Goal: Information Seeking & Learning: Find specific page/section

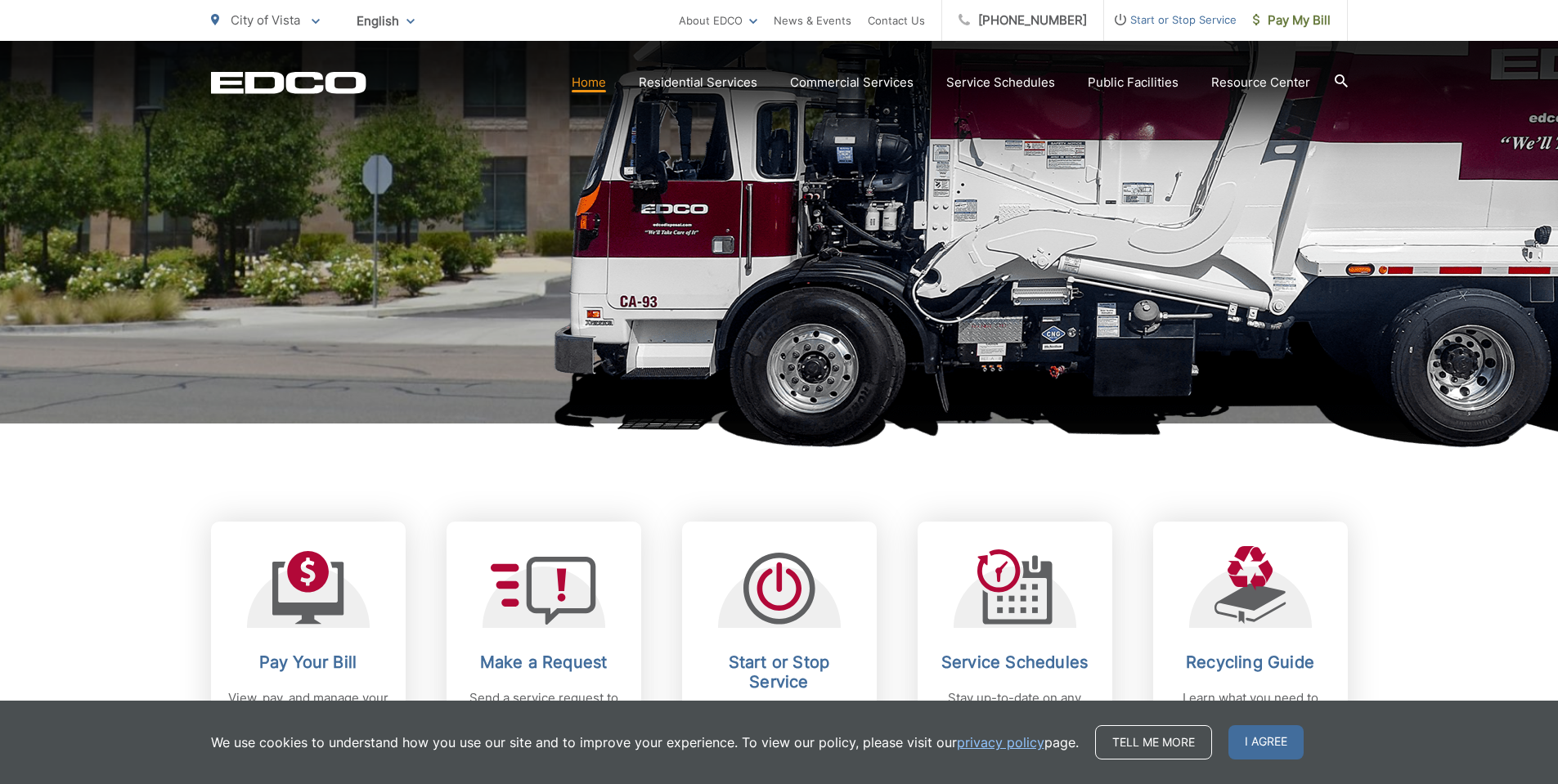
scroll to position [409, 0]
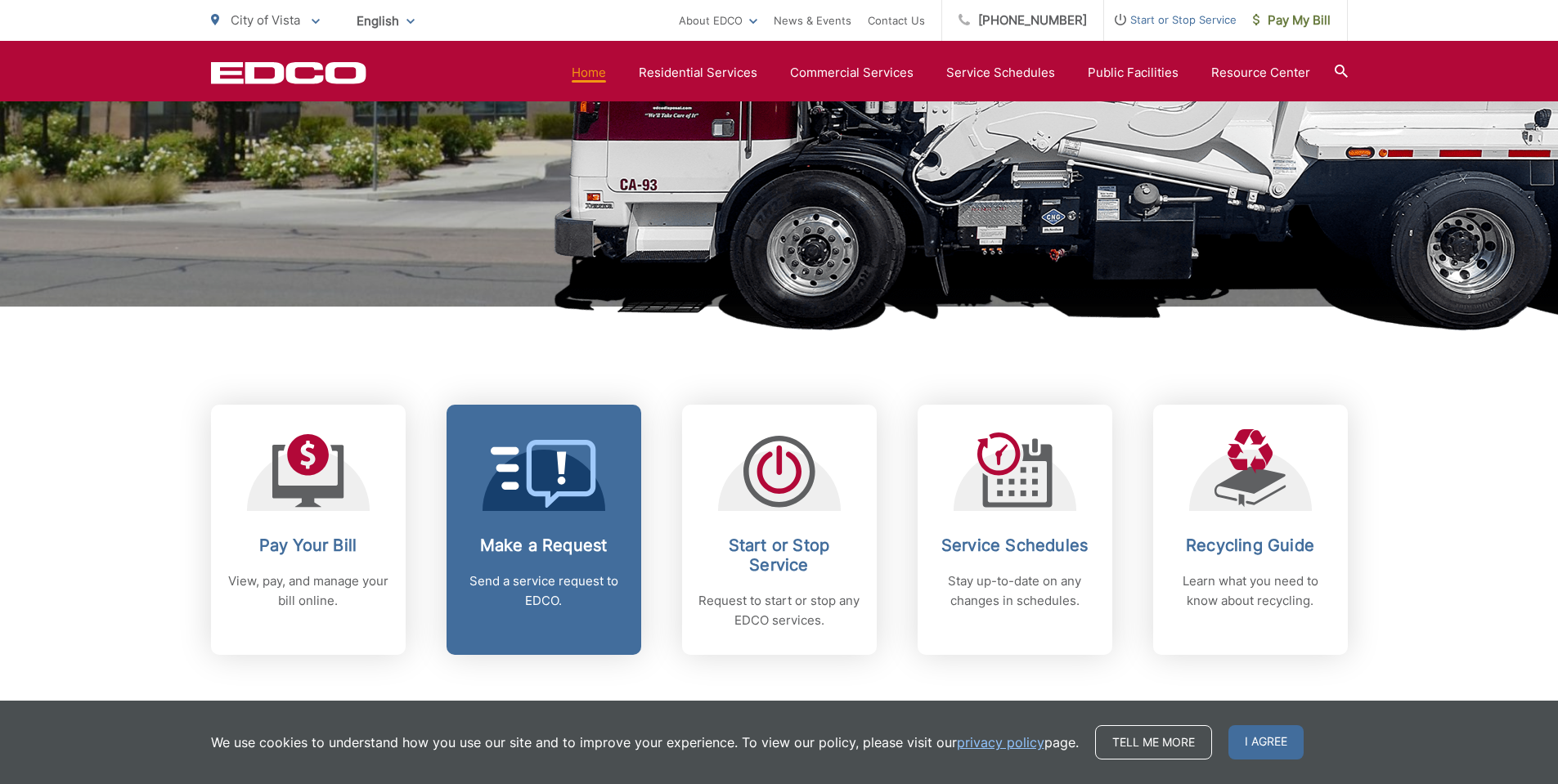
click at [555, 490] on icon at bounding box center [543, 474] width 106 height 68
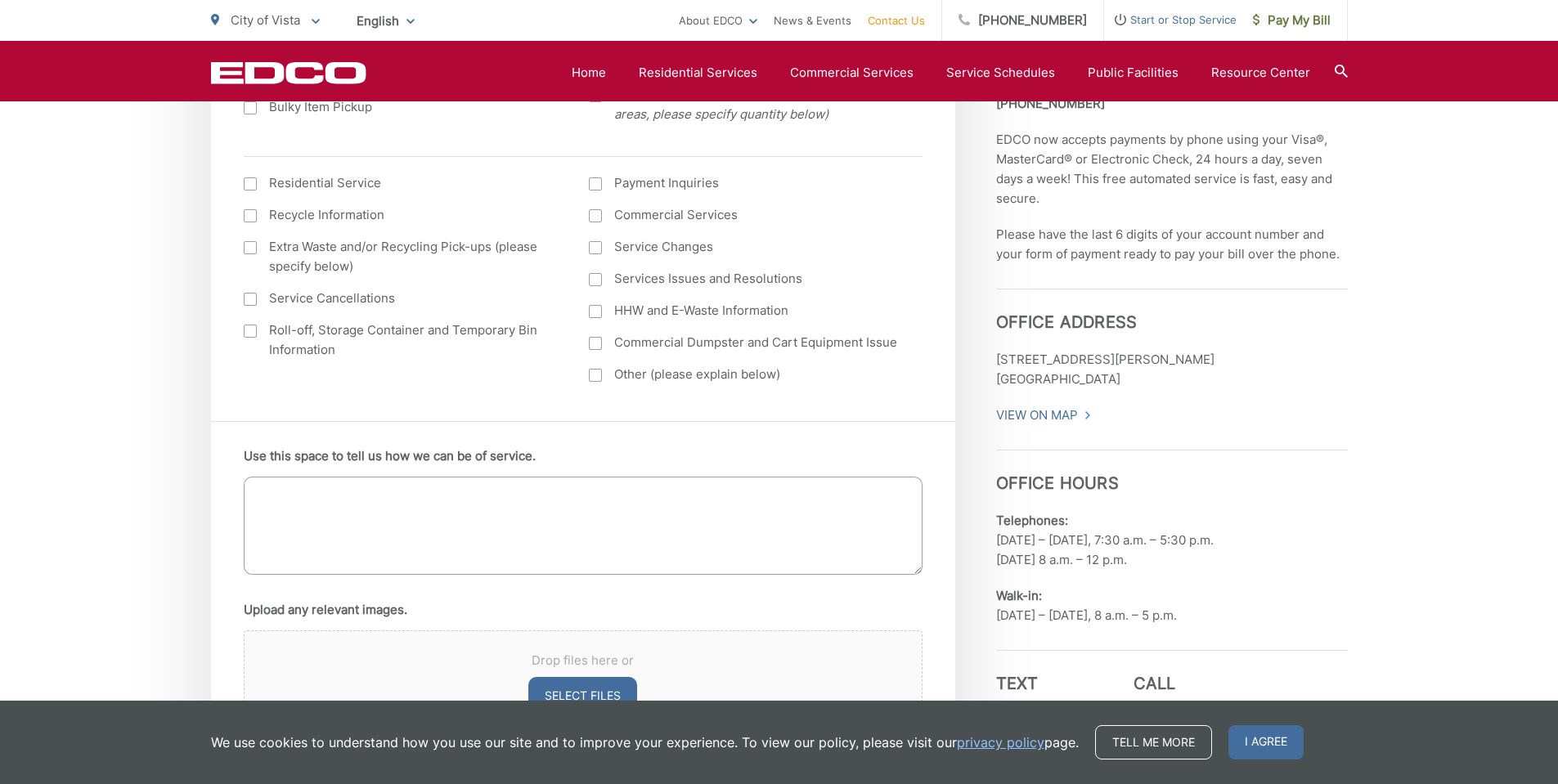
scroll to position [981, 0]
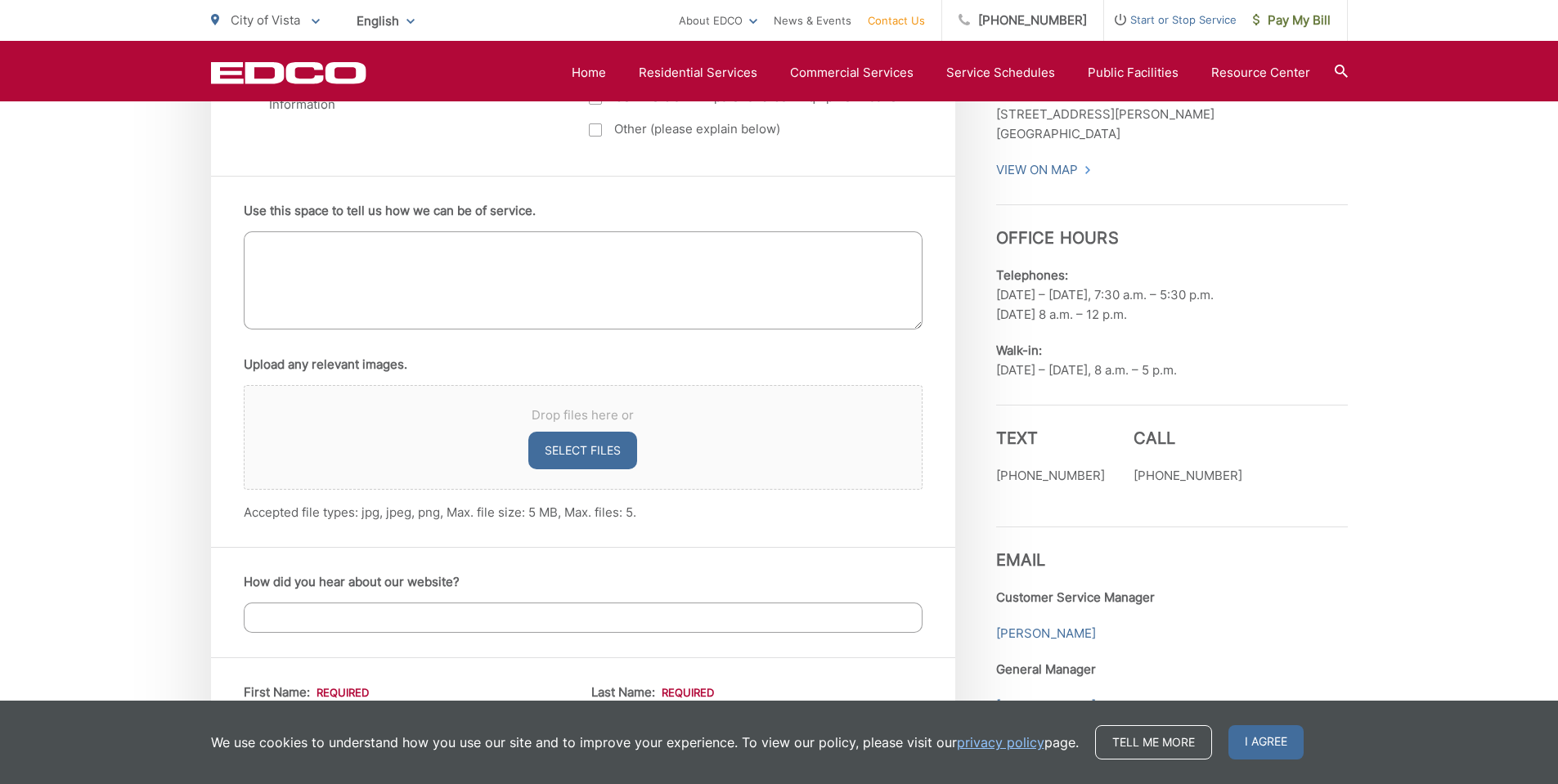
click at [1384, 209] on div "EDCO keeps your response strictly confidential. We do not provide it to any out…" at bounding box center [779, 605] width 1558 height 2519
click at [856, 514] on div "Drop files here or Select files Accepted file types: jpg, jpeg, png, Max. file …" at bounding box center [582, 453] width 679 height 137
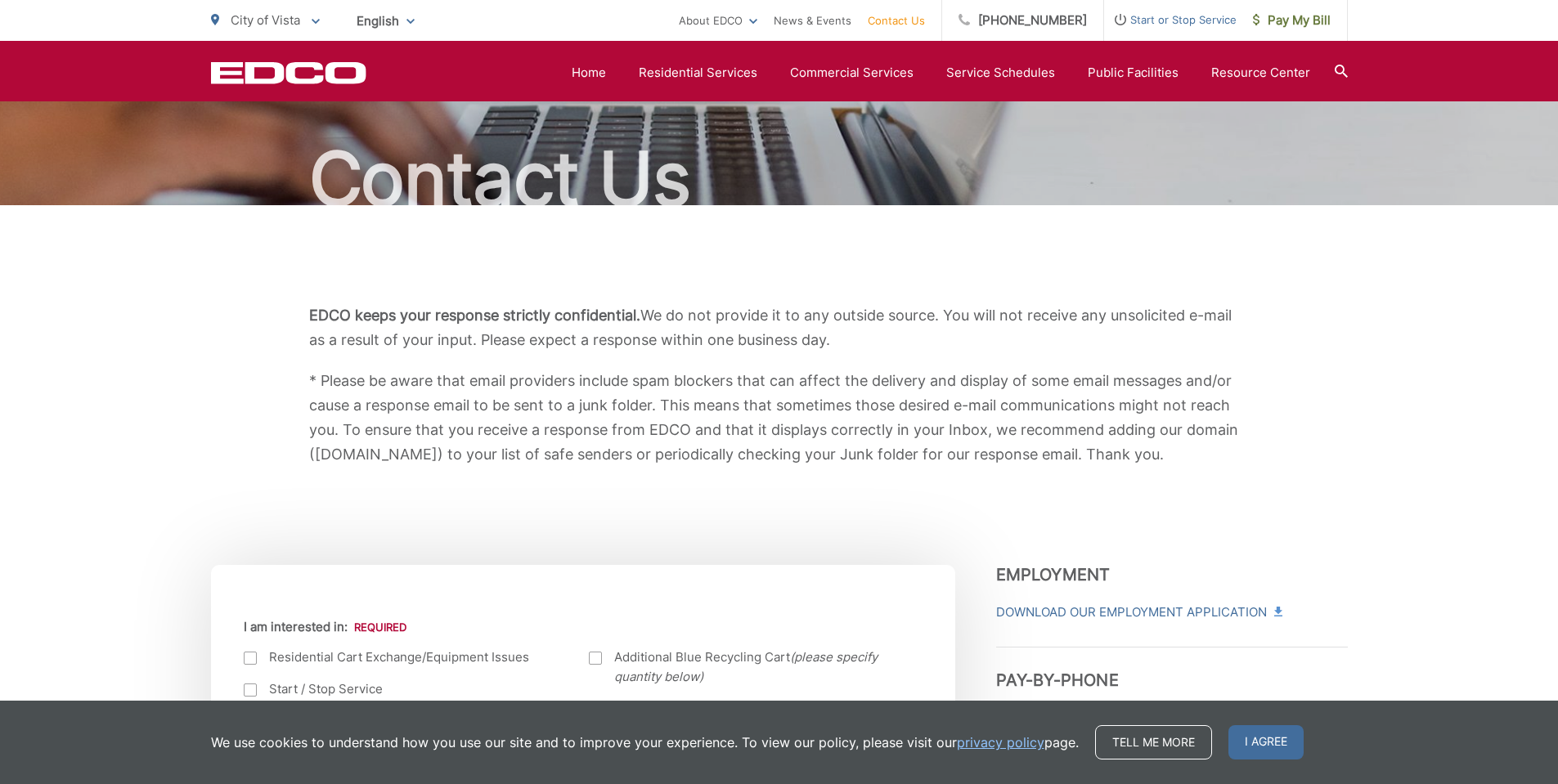
scroll to position [0, 0]
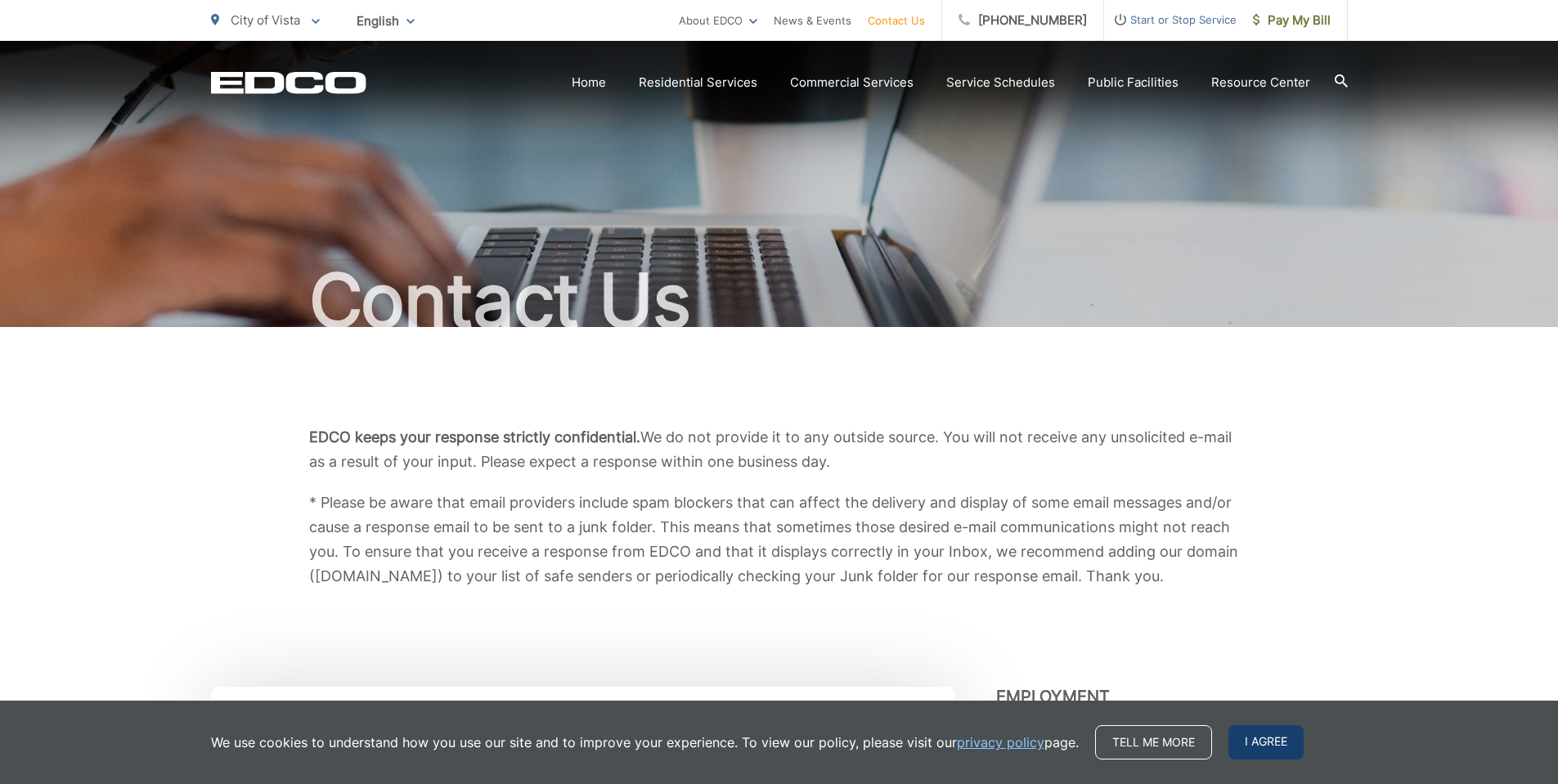
click at [1289, 744] on span "I agree" at bounding box center [1266, 742] width 75 height 34
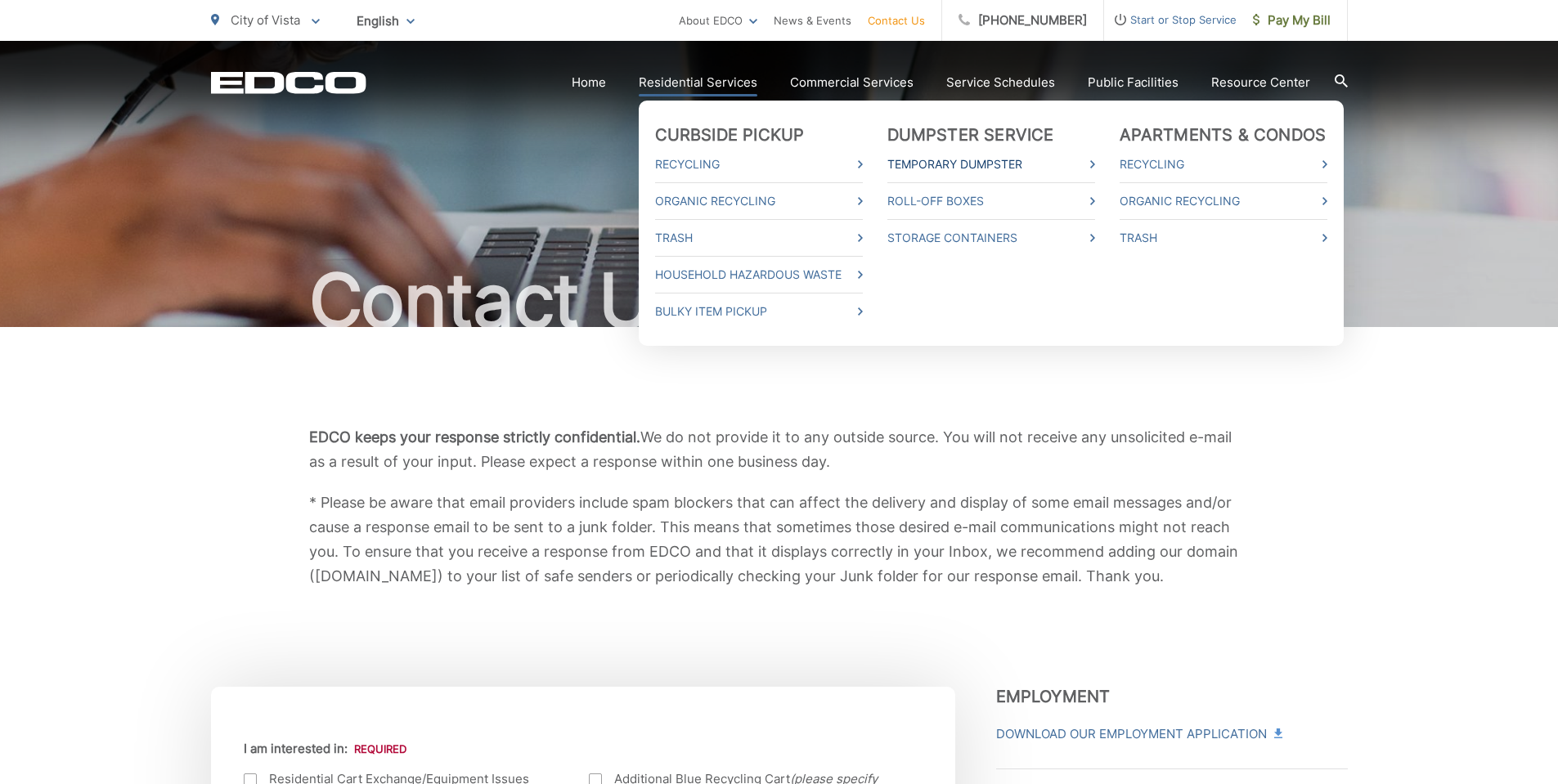
click at [948, 164] on link "Temporary Dumpster" at bounding box center [991, 164] width 208 height 20
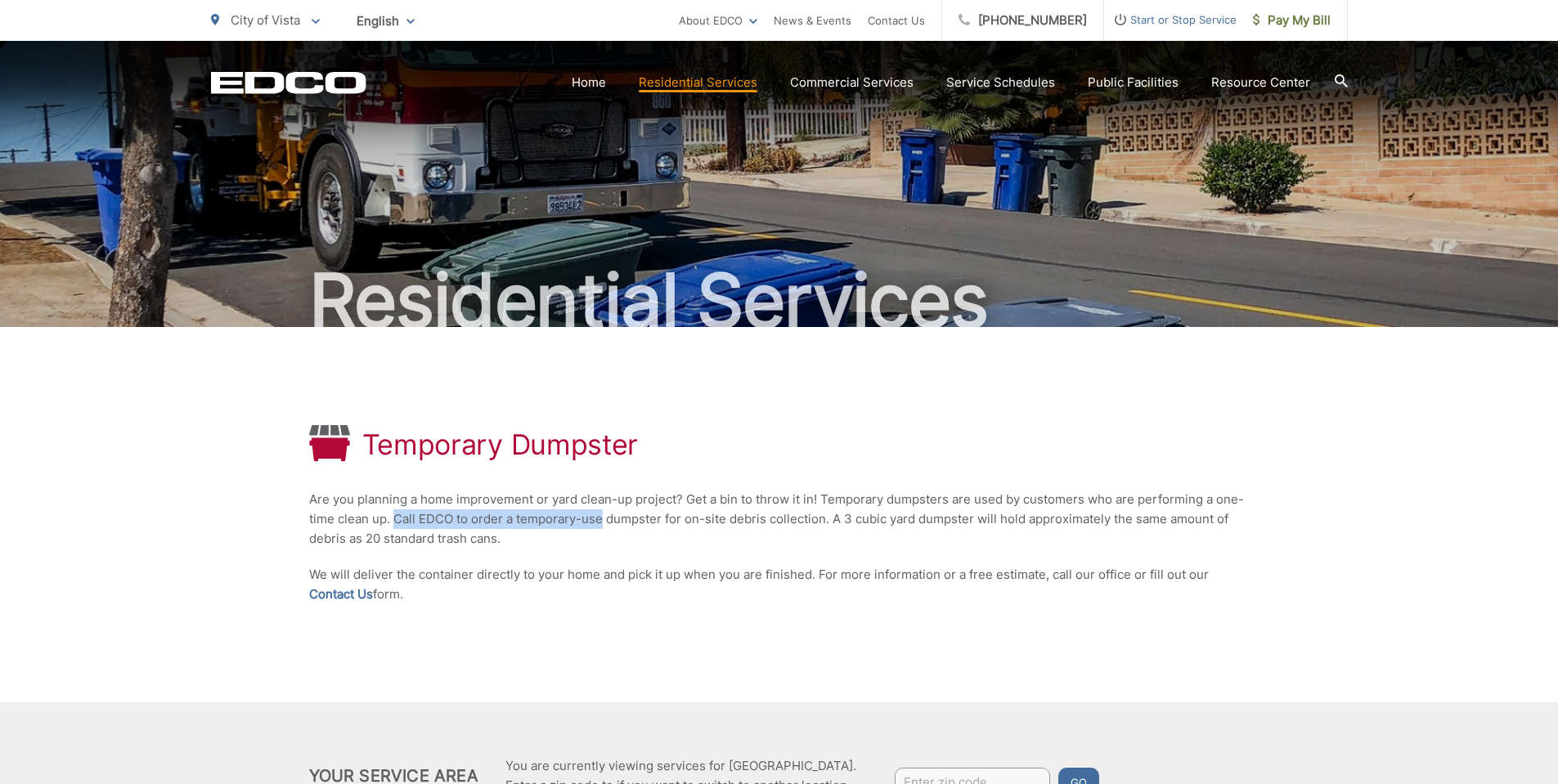
drag, startPoint x: 398, startPoint y: 522, endPoint x: 602, endPoint y: 520, distance: 204.0
click at [602, 520] on p "Are you planning a home improvement or yard clean-up project? Get a bin to thro…" at bounding box center [779, 518] width 941 height 59
drag, startPoint x: 669, startPoint y: 519, endPoint x: 822, endPoint y: 519, distance: 153.0
click at [805, 520] on p "Are you planning a home improvement or yard clean-up project? Get a bin to thro…" at bounding box center [779, 518] width 941 height 59
drag, startPoint x: 852, startPoint y: 519, endPoint x: 940, endPoint y: 520, distance: 88.0
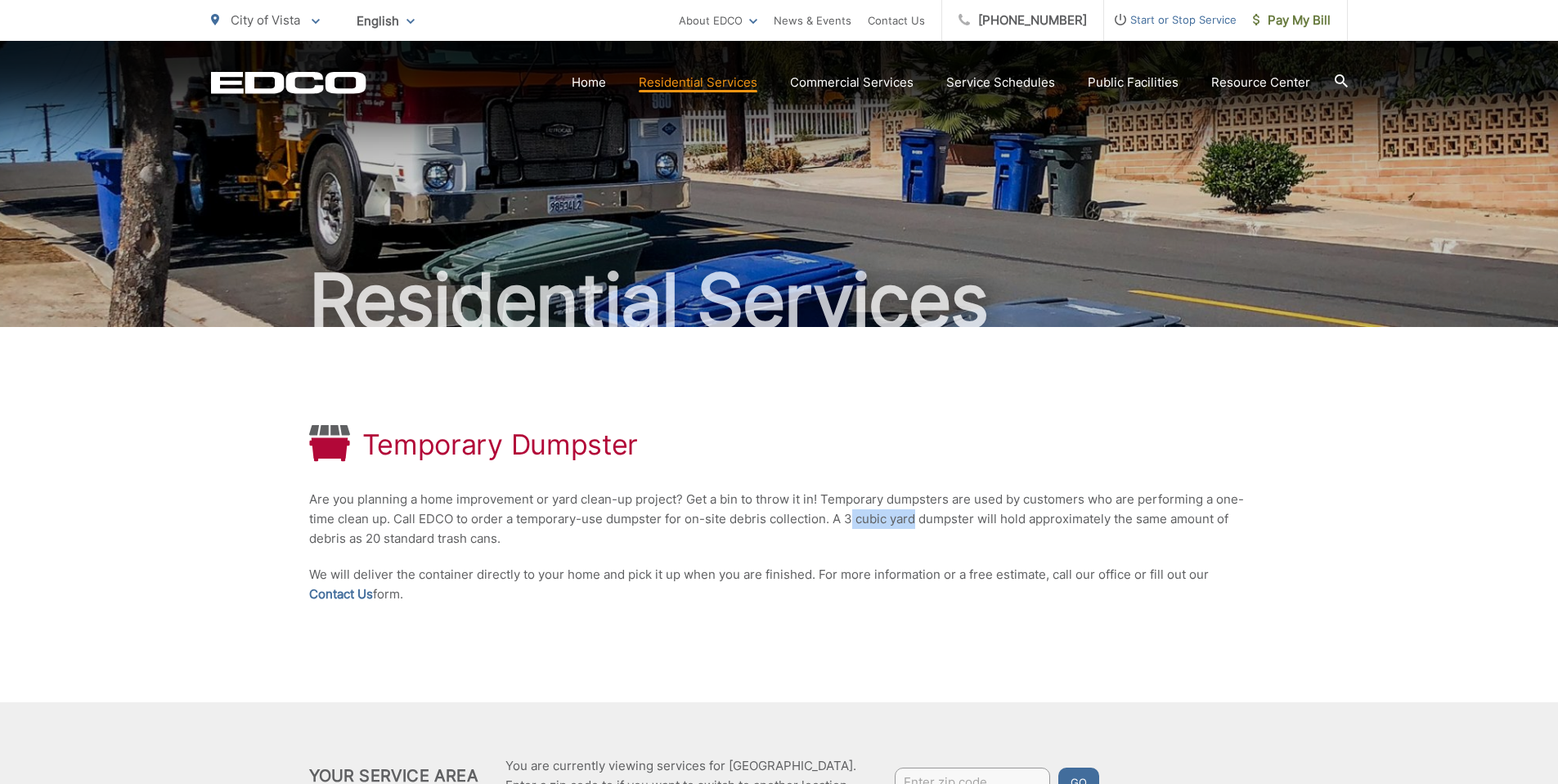
click at [919, 521] on p "Are you planning a home improvement or yard clean-up project? Get a bin to thro…" at bounding box center [779, 518] width 941 height 59
drag, startPoint x: 985, startPoint y: 519, endPoint x: 1002, endPoint y: 518, distance: 17.0
click at [988, 519] on p "Are you planning a home improvement or yard clean-up project? Get a bin to thro…" at bounding box center [779, 518] width 941 height 59
drag, startPoint x: 1060, startPoint y: 517, endPoint x: 1210, endPoint y: 518, distance: 150.0
click at [1209, 518] on p "Are you planning a home improvement or yard clean-up project? Get a bin to thro…" at bounding box center [779, 518] width 941 height 59
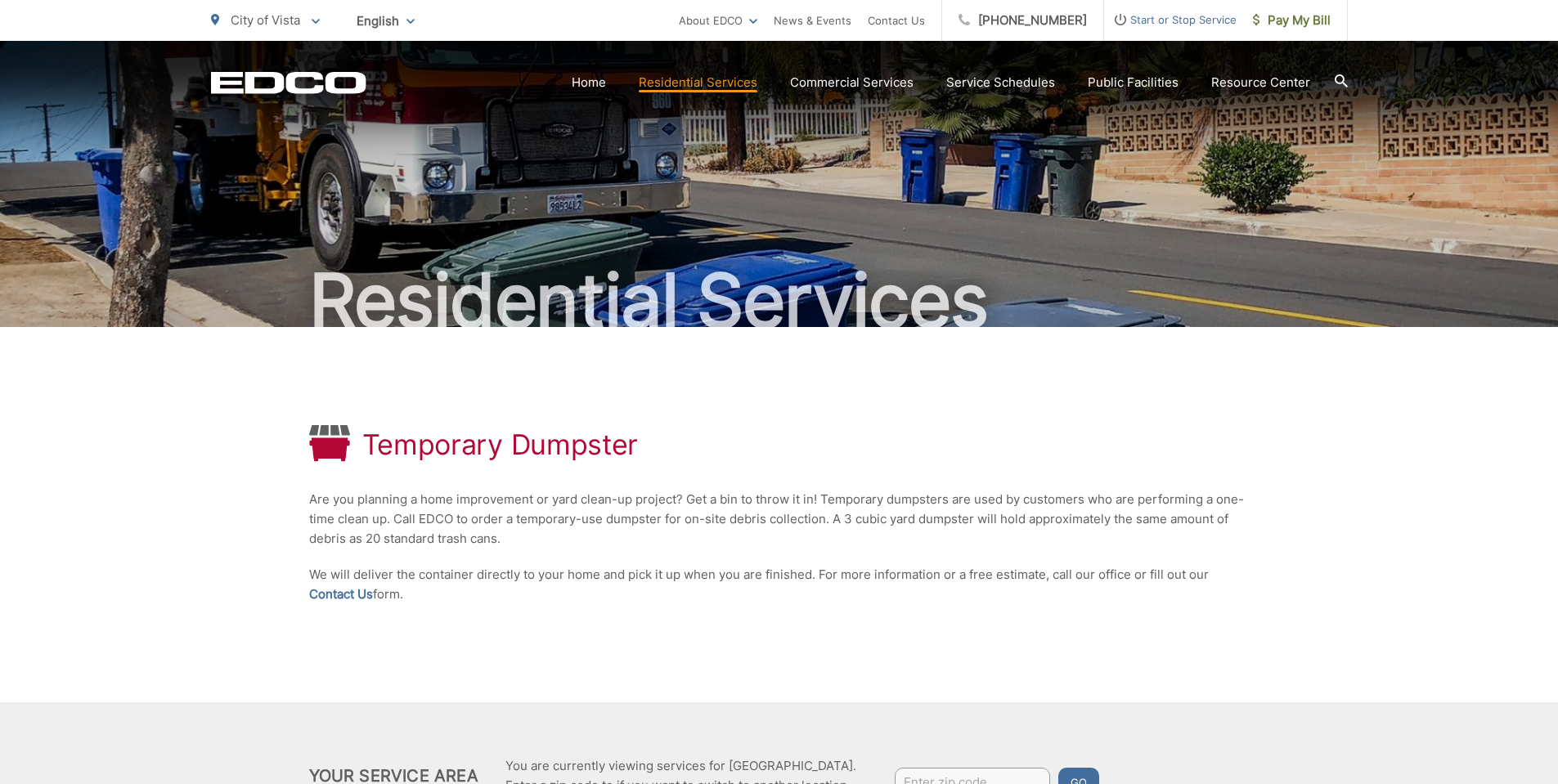
click at [631, 520] on p "Are you planning a home improvement or yard clean-up project? Get a bin to thro…" at bounding box center [779, 518] width 941 height 59
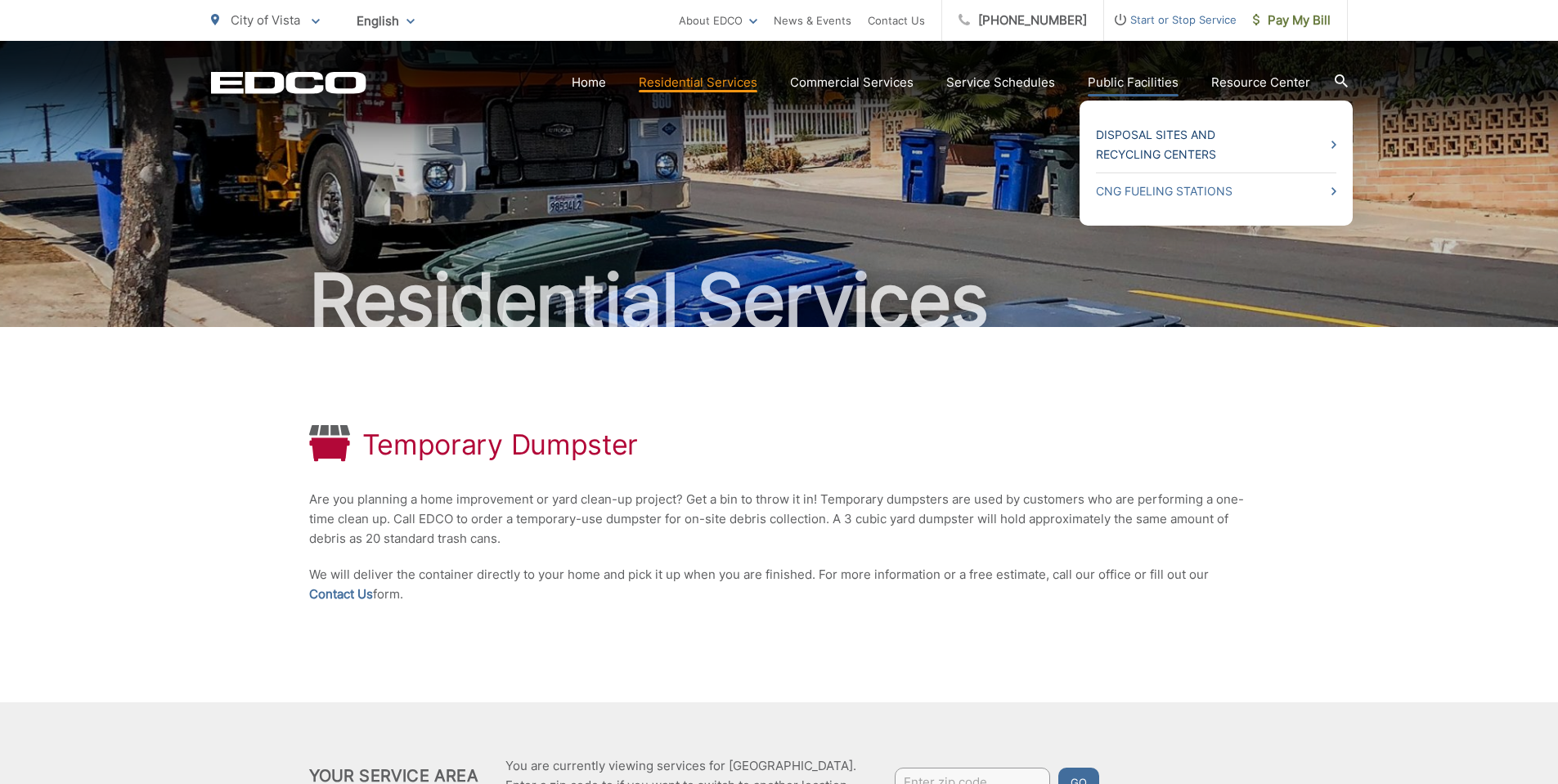
click at [1168, 134] on link "Disposal Sites and Recycling Centers" at bounding box center [1216, 145] width 240 height 39
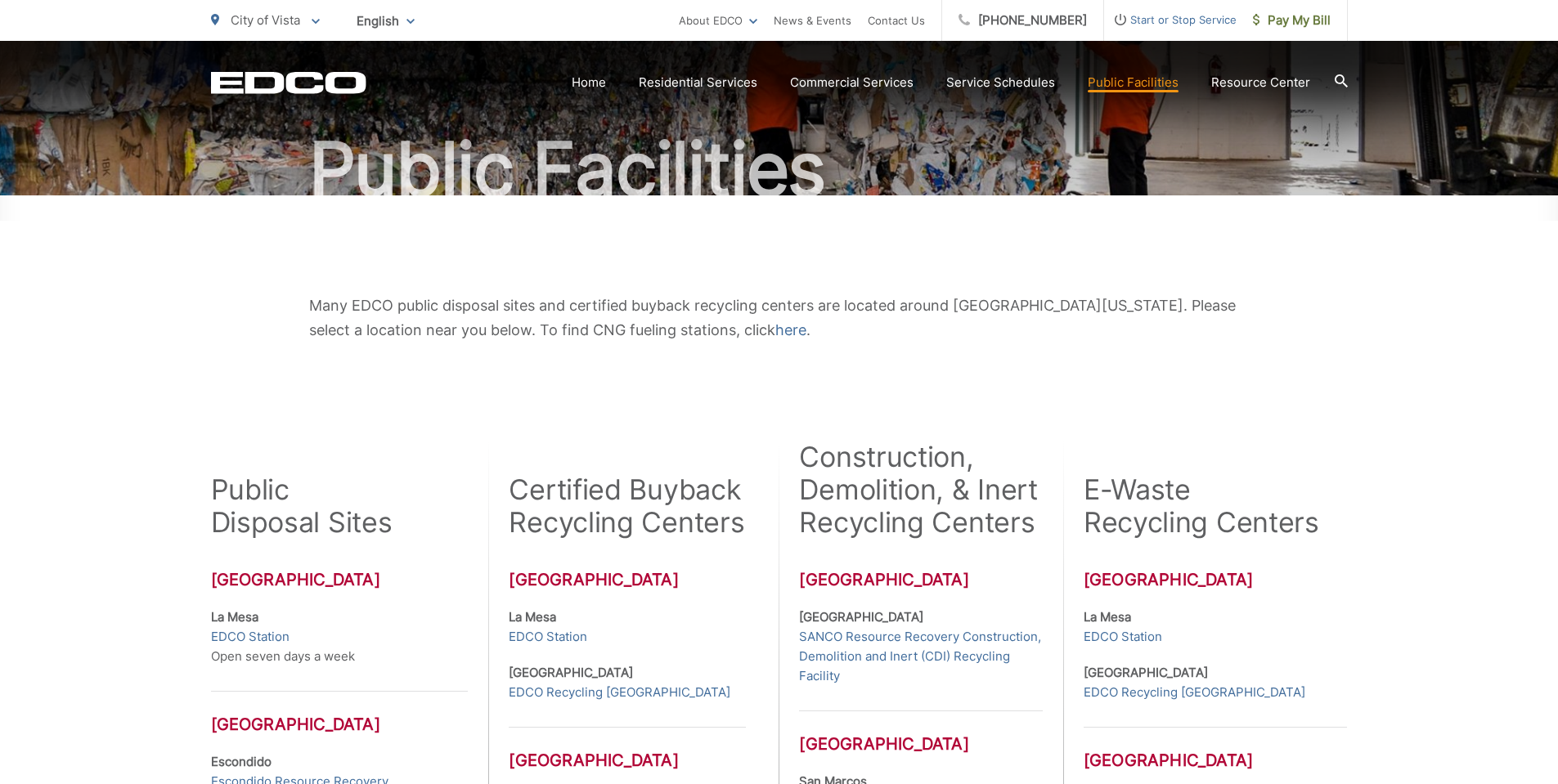
scroll to position [327, 0]
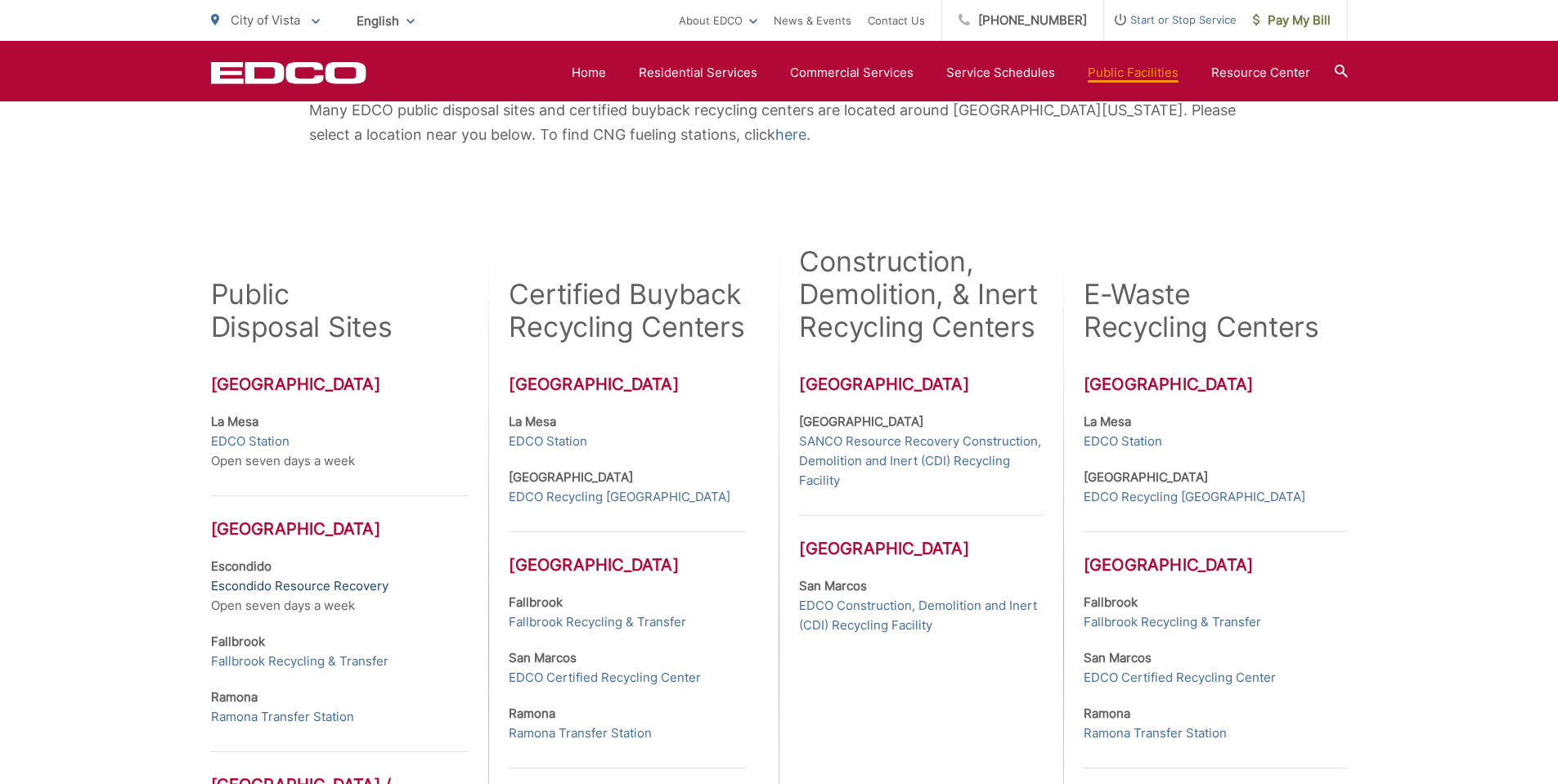
click at [353, 584] on link "Escondido Resource Recovery" at bounding box center [300, 586] width 177 height 20
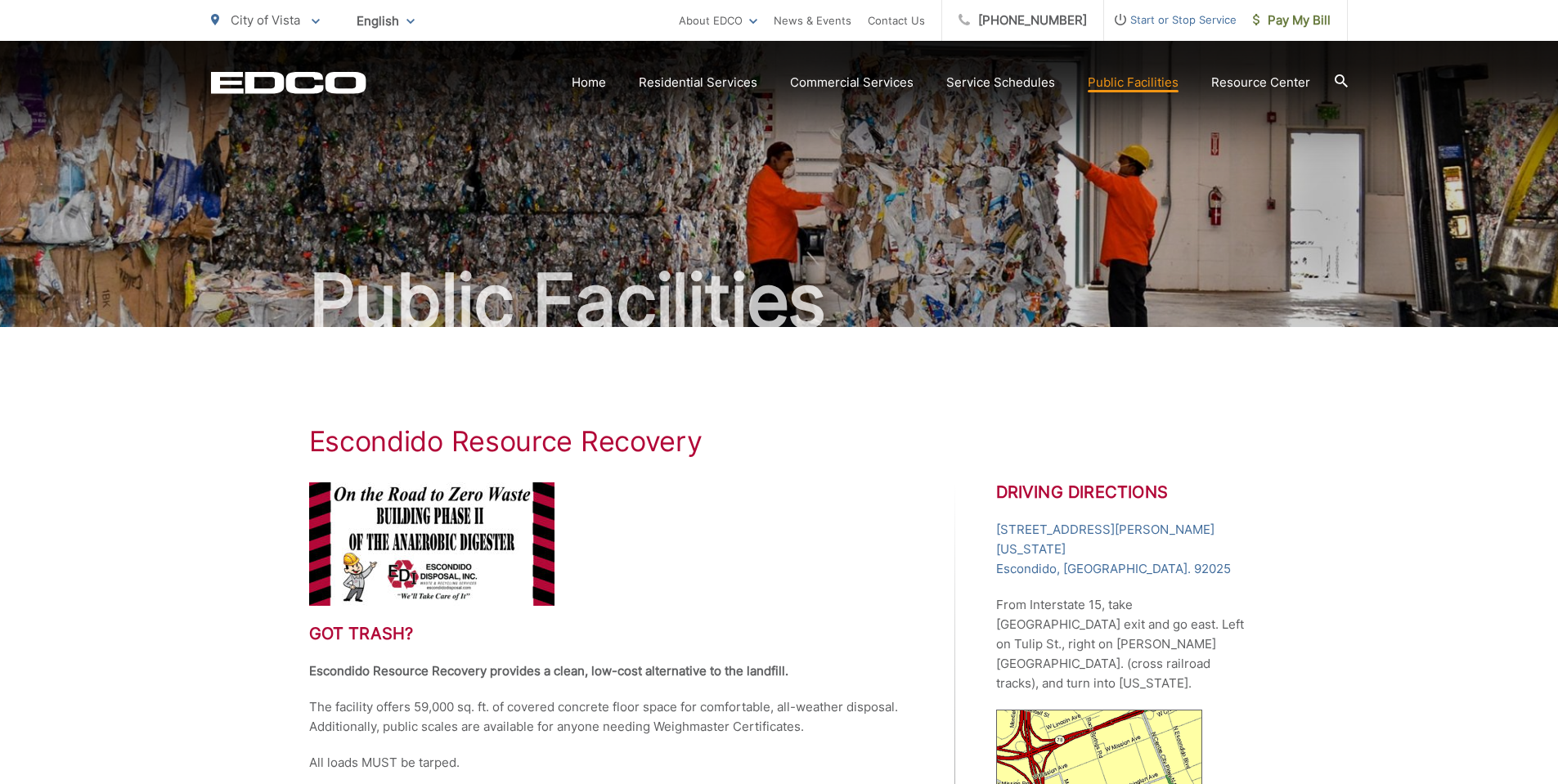
click at [816, 417] on div "Escondido Resource Recovery Got trash? Escondido Resource Recovery provides a c…" at bounding box center [779, 749] width 941 height 844
